Goal: Task Accomplishment & Management: Use online tool/utility

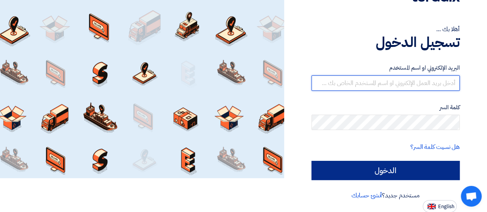
type input "[EMAIL_ADDRESS][DOMAIN_NAME]"
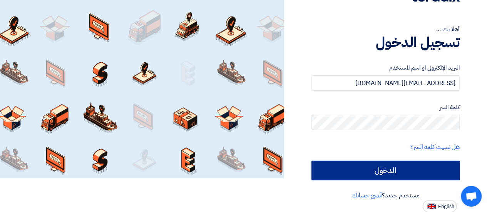
click at [380, 172] on input "الدخول" at bounding box center [385, 170] width 148 height 19
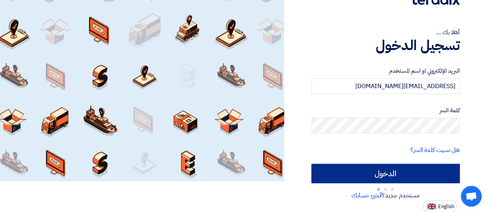
type input "Sign in"
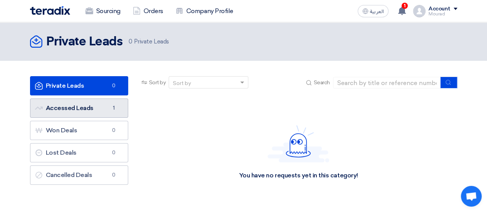
click at [80, 113] on link "Accessed Leads Accessed Leads 1" at bounding box center [79, 108] width 98 height 19
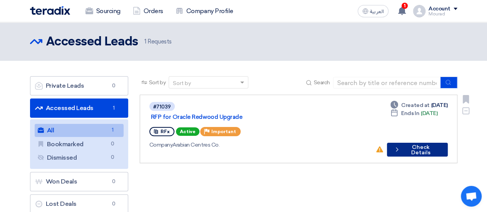
drag, startPoint x: 398, startPoint y: 141, endPoint x: 402, endPoint y: 141, distance: 4.2
click at [402, 143] on button "Check details Check Details" at bounding box center [417, 150] width 61 height 14
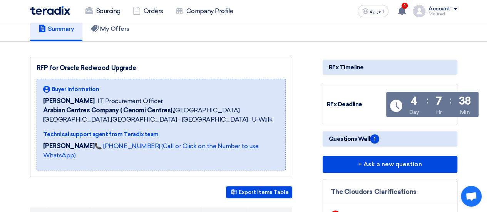
scroll to position [74, 0]
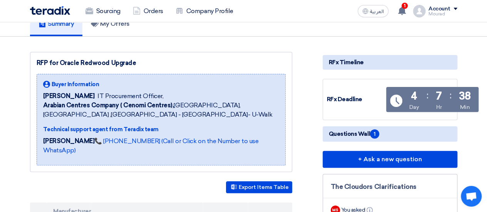
click at [361, 134] on span "Questions Wall 1" at bounding box center [354, 133] width 50 height 9
click at [374, 134] on span "1" at bounding box center [374, 133] width 9 height 9
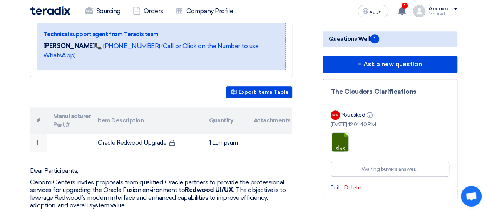
scroll to position [168, 0]
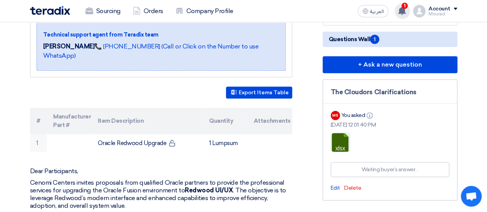
click at [404, 15] on div "1 has updated his request RFP for Oracle Redwood Upgrade - Check updates [DATE]…" at bounding box center [402, 10] width 15 height 15
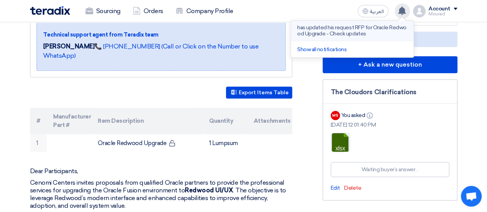
click at [358, 35] on p "has updated his request RFP for Oracle Redwood Upgrade - Check updates" at bounding box center [352, 31] width 110 height 12
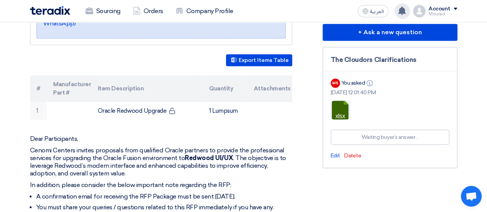
scroll to position [200, 0]
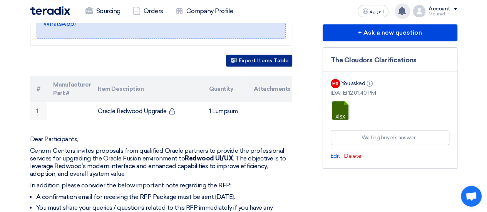
click at [250, 55] on button "Export Items Table" at bounding box center [259, 61] width 66 height 12
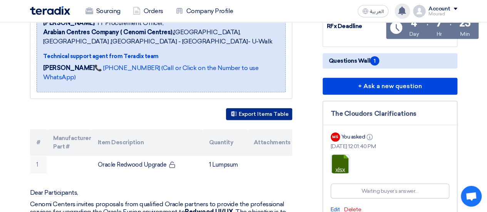
scroll to position [0, 0]
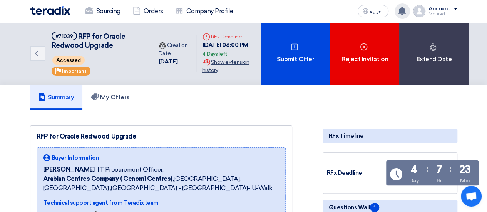
click at [219, 64] on div "Extension History Show extension history" at bounding box center [228, 66] width 52 height 16
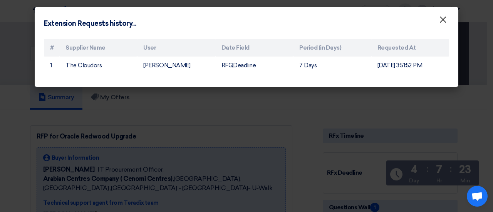
click at [440, 16] on span "×" at bounding box center [443, 21] width 8 height 15
